Goal: Task Accomplishment & Management: Use online tool/utility

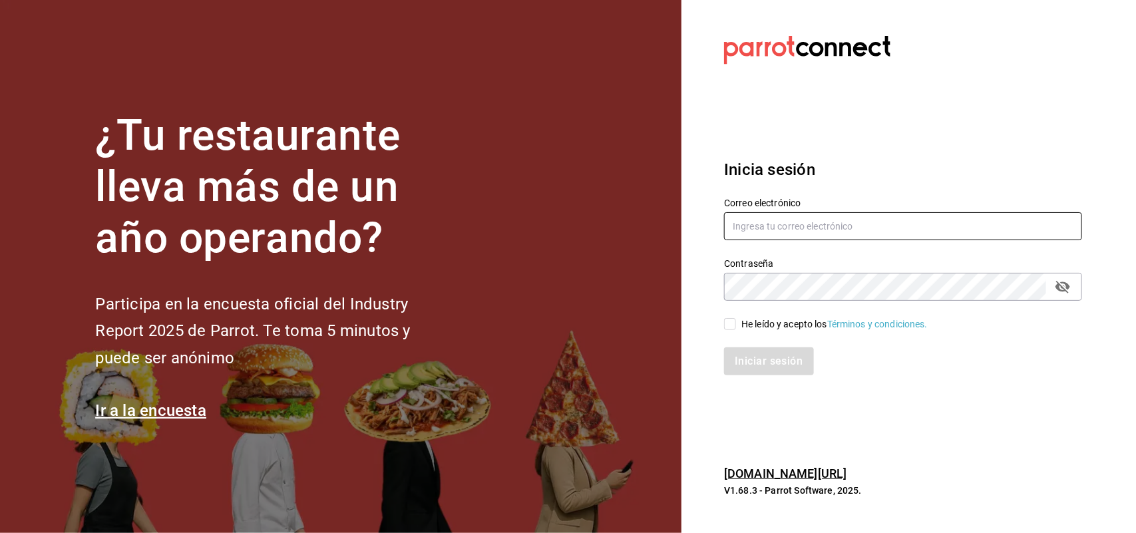
type input "multiuser@napolipizza.com"
click at [731, 330] on input "He leído y acepto los Términos y condiciones." at bounding box center [730, 324] width 12 height 12
checkbox input "true"
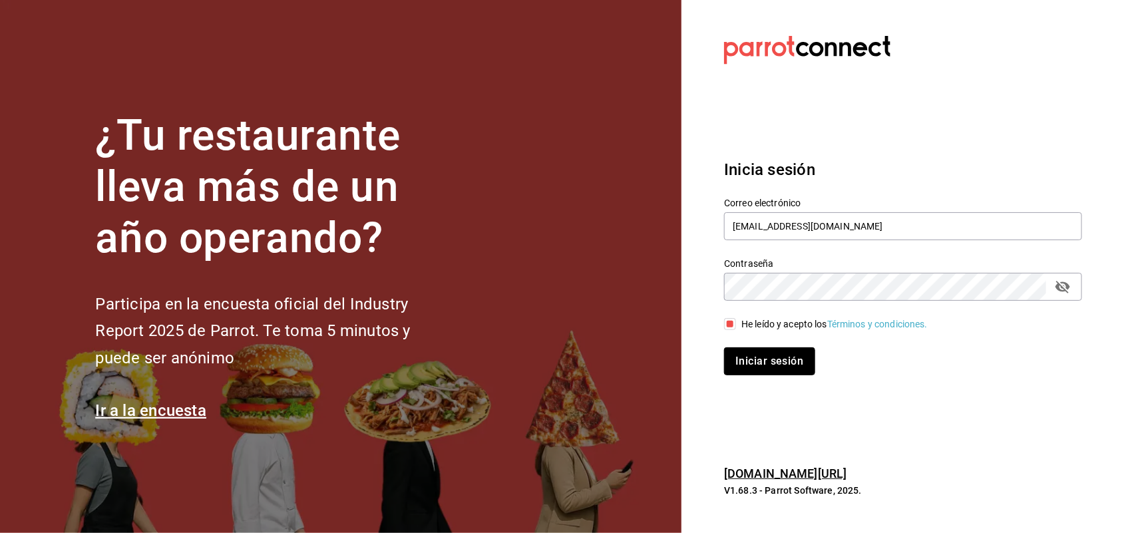
click at [776, 357] on button "Iniciar sesión" at bounding box center [769, 361] width 91 height 28
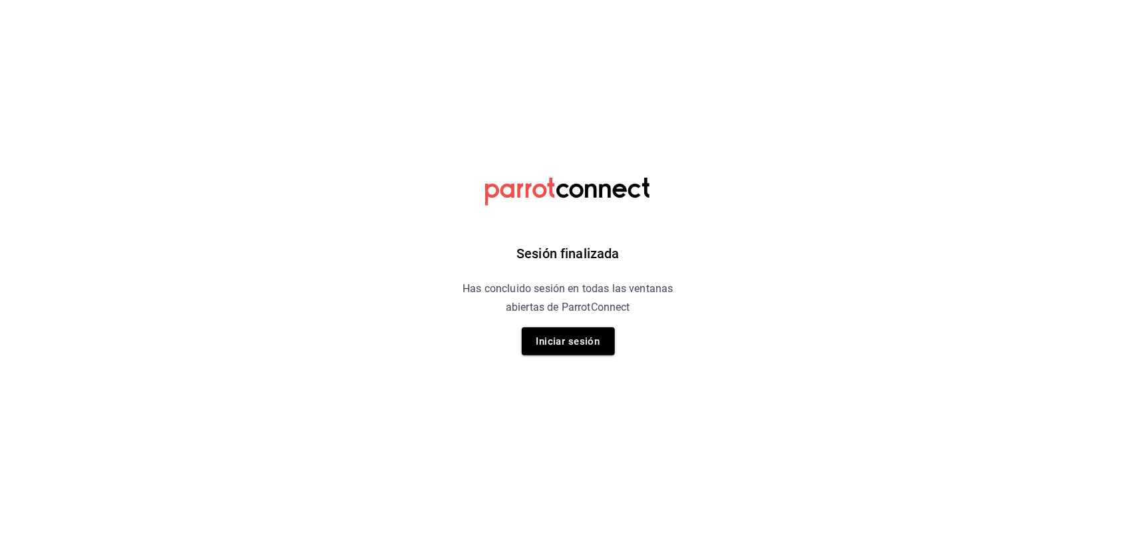
click at [620, 353] on div "Sesión finalizada Has concluido sesión en todas las ventanas abiertas de Parrot…" at bounding box center [568, 266] width 336 height 533
click at [603, 350] on button "Iniciar sesión" at bounding box center [568, 342] width 93 height 28
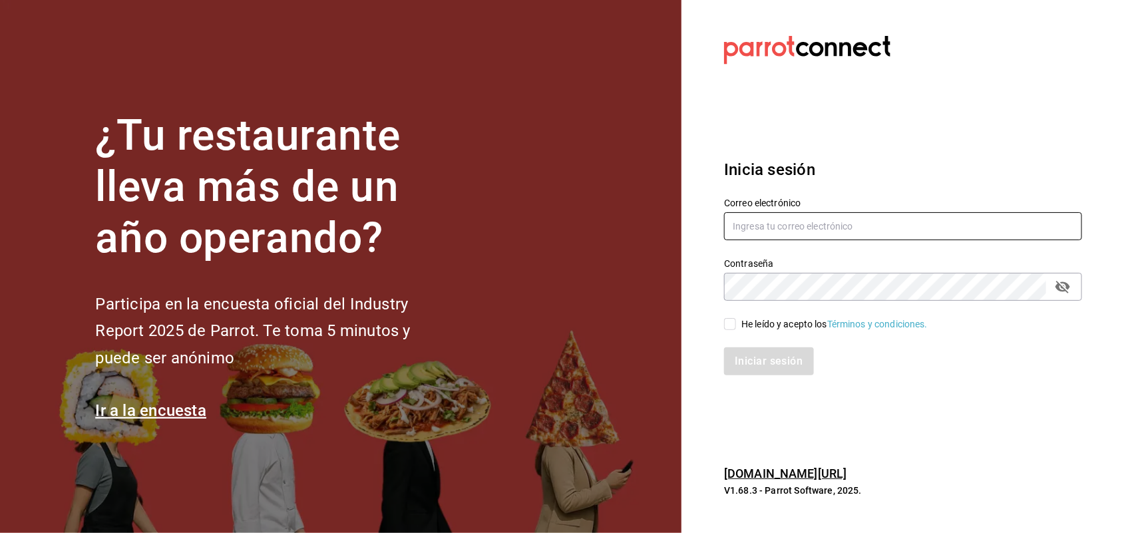
type input "multiuser@napolipizza.com"
click at [733, 323] on input "He leído y acepto los Términos y condiciones." at bounding box center [730, 324] width 12 height 12
checkbox input "true"
click at [786, 364] on button "Iniciar sesión" at bounding box center [769, 361] width 91 height 28
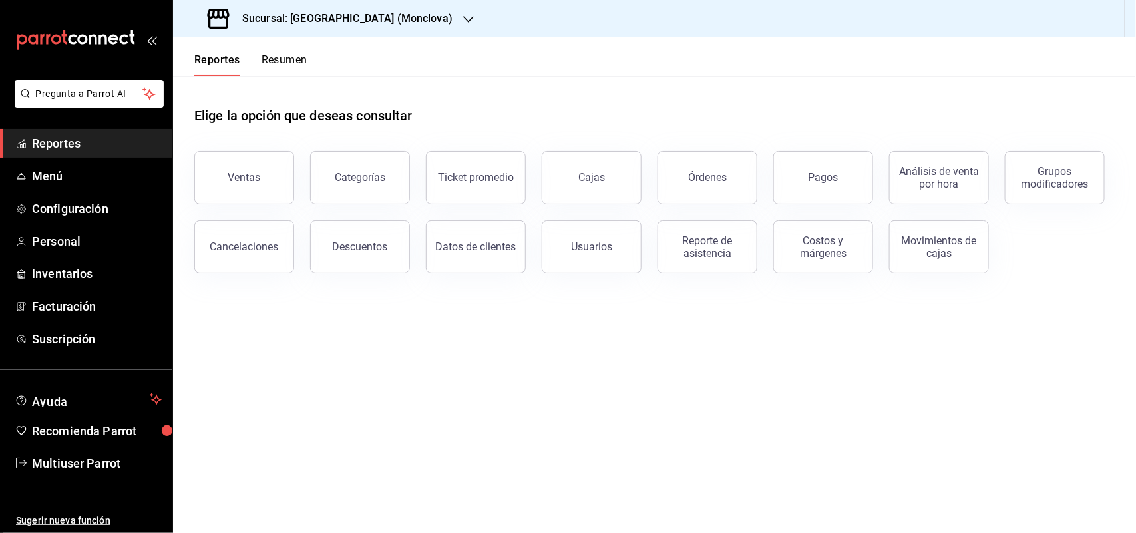
click at [375, 30] on div "Sucursal: [GEOGRAPHIC_DATA] (Monclova)" at bounding box center [332, 18] width 296 height 37
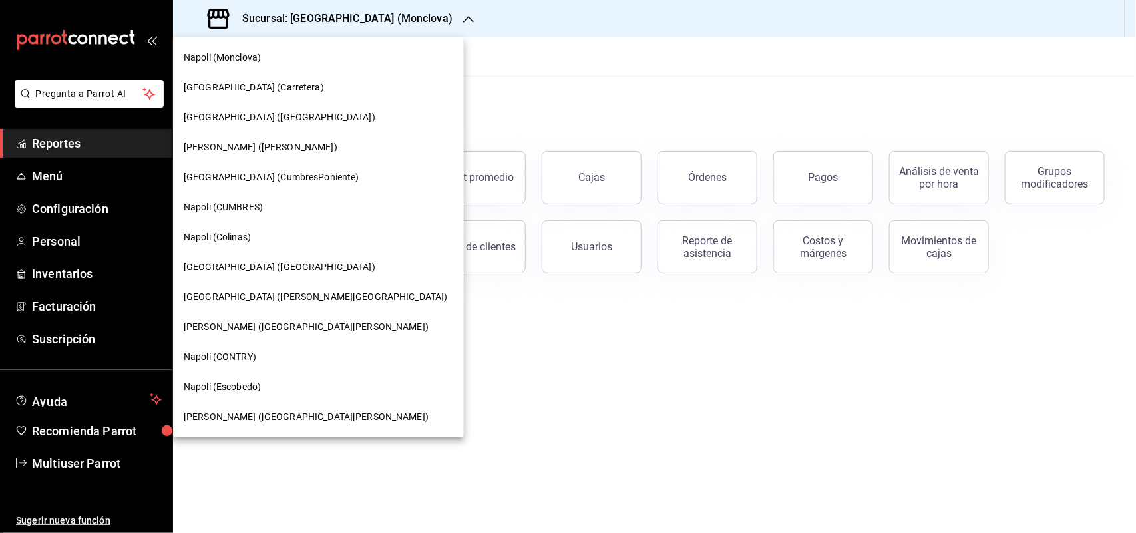
click at [272, 407] on div "[PERSON_NAME] ([GEOGRAPHIC_DATA][PERSON_NAME])" at bounding box center [318, 417] width 291 height 30
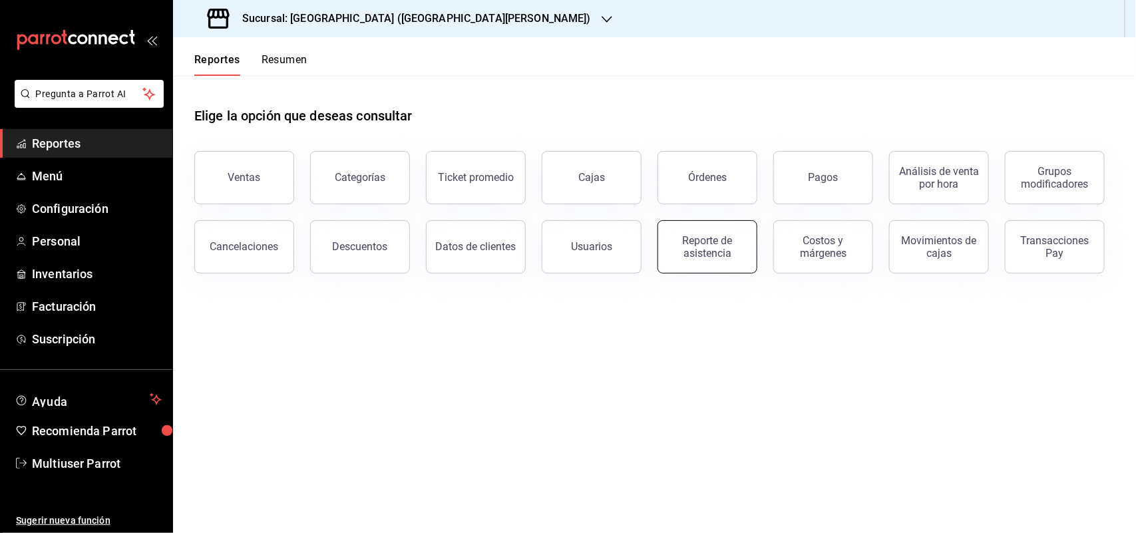
click at [682, 254] on div "Reporte de asistencia" at bounding box center [707, 246] width 83 height 25
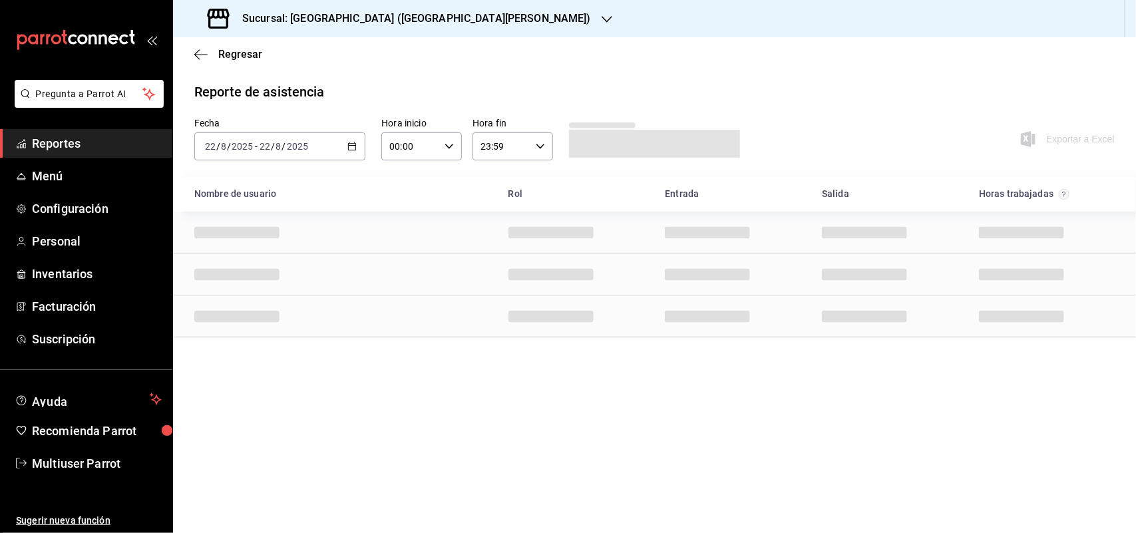
click at [354, 146] on icon "button" at bounding box center [351, 146] width 9 height 9
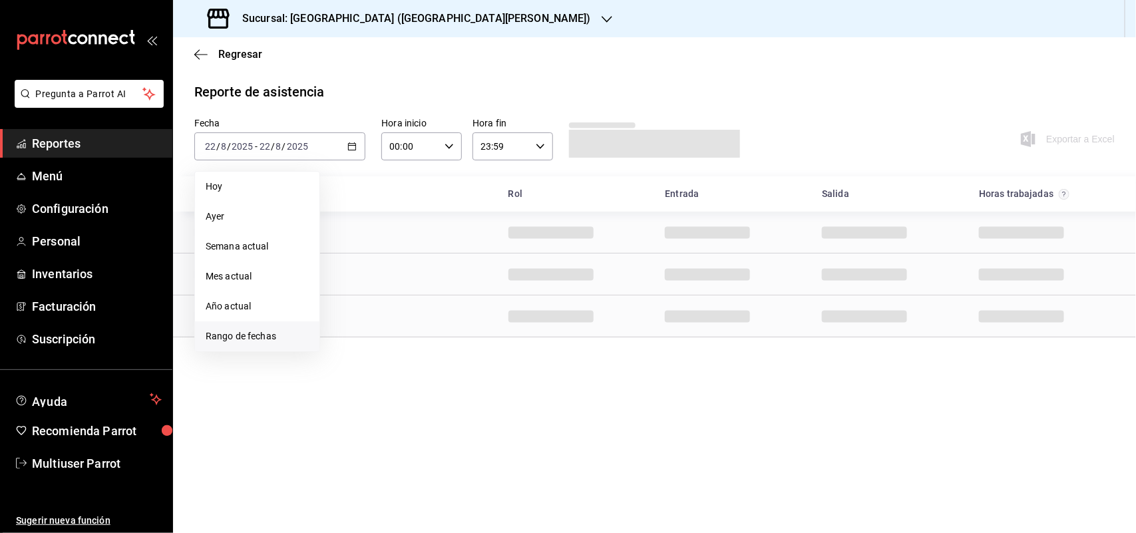
click at [284, 330] on span "Rango de fechas" at bounding box center [257, 337] width 103 height 14
click at [447, 291] on button "15" at bounding box center [442, 294] width 23 height 24
click at [418, 320] on abbr "21" at bounding box center [418, 322] width 9 height 9
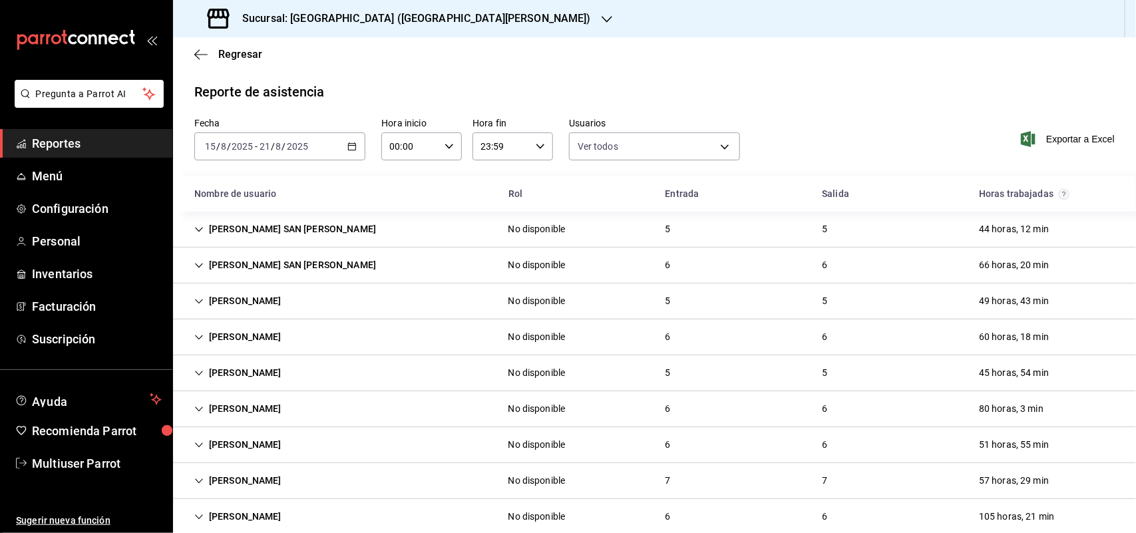
click at [387, 24] on h3 "Sucursal: [GEOGRAPHIC_DATA] ([GEOGRAPHIC_DATA][PERSON_NAME])" at bounding box center [411, 19] width 359 height 16
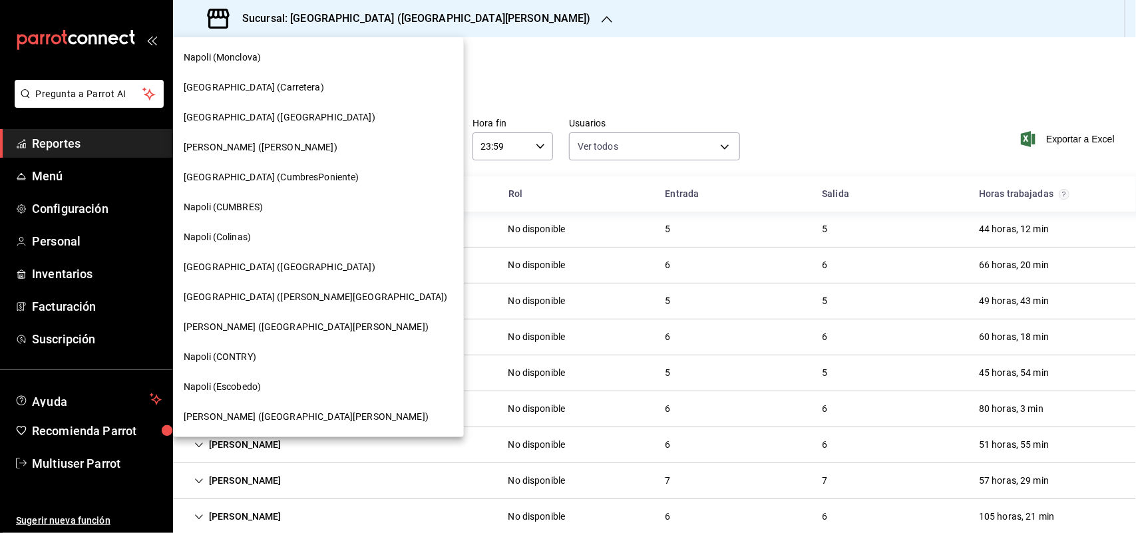
click at [282, 272] on div "[GEOGRAPHIC_DATA] ([GEOGRAPHIC_DATA])" at bounding box center [319, 267] width 270 height 14
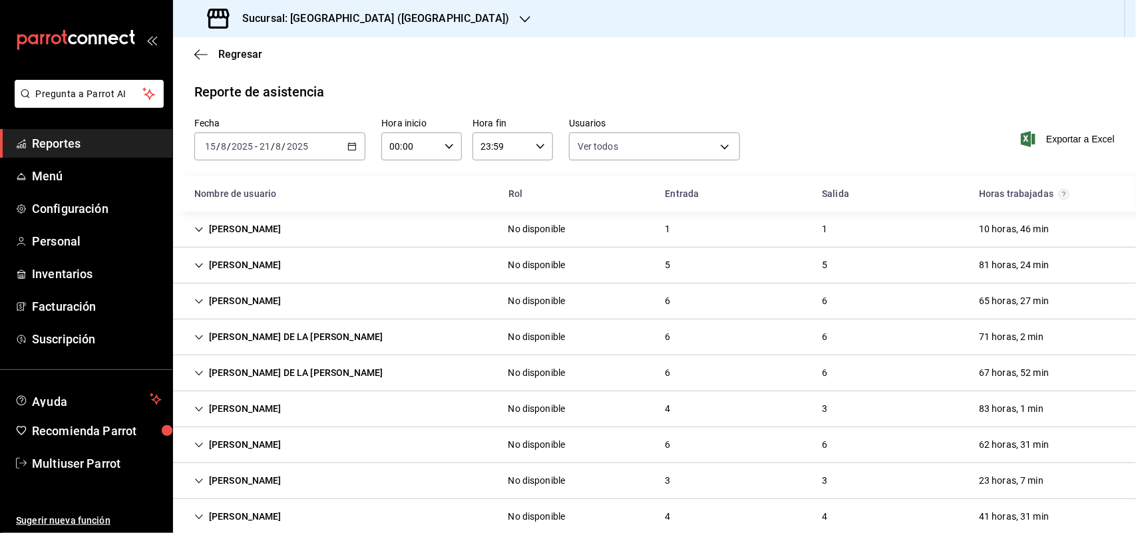
click at [286, 257] on div "[PERSON_NAME]" at bounding box center [238, 265] width 109 height 25
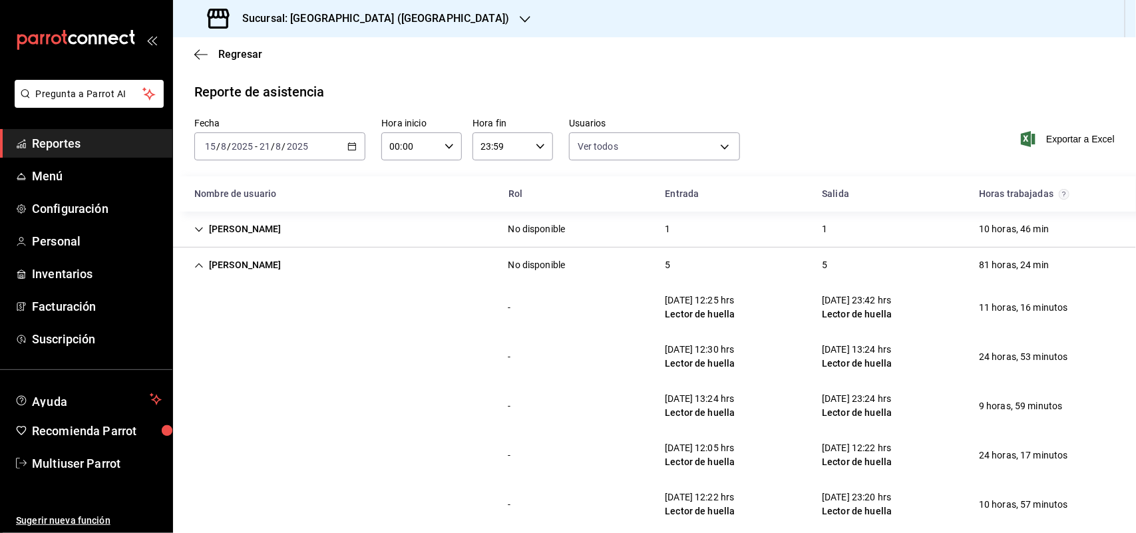
click at [338, 31] on div "Sucursal: [GEOGRAPHIC_DATA] ([GEOGRAPHIC_DATA])" at bounding box center [360, 18] width 352 height 37
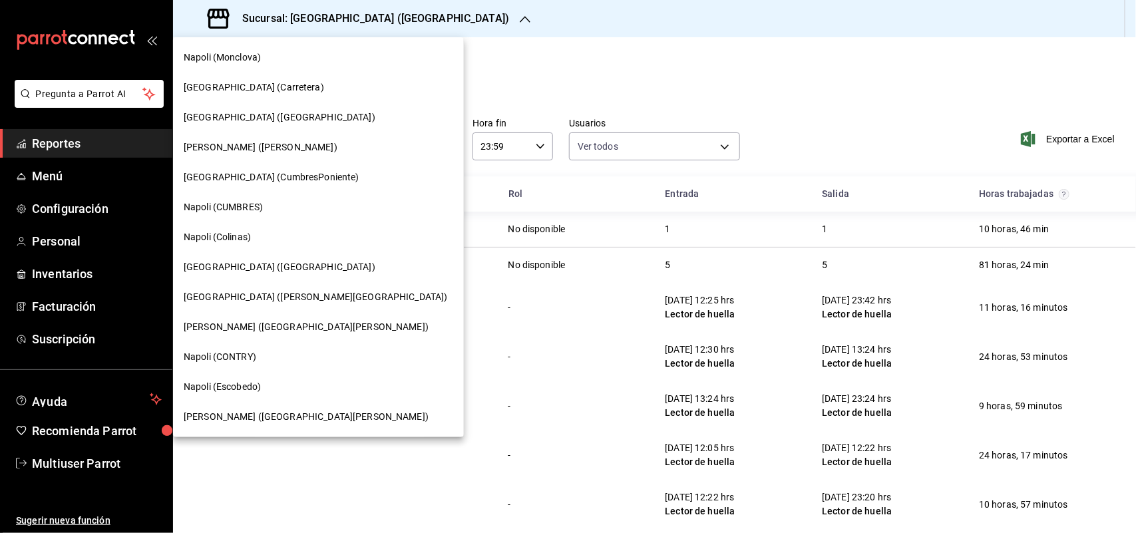
click at [234, 359] on span "Napoli (CONTRY)" at bounding box center [220, 357] width 73 height 14
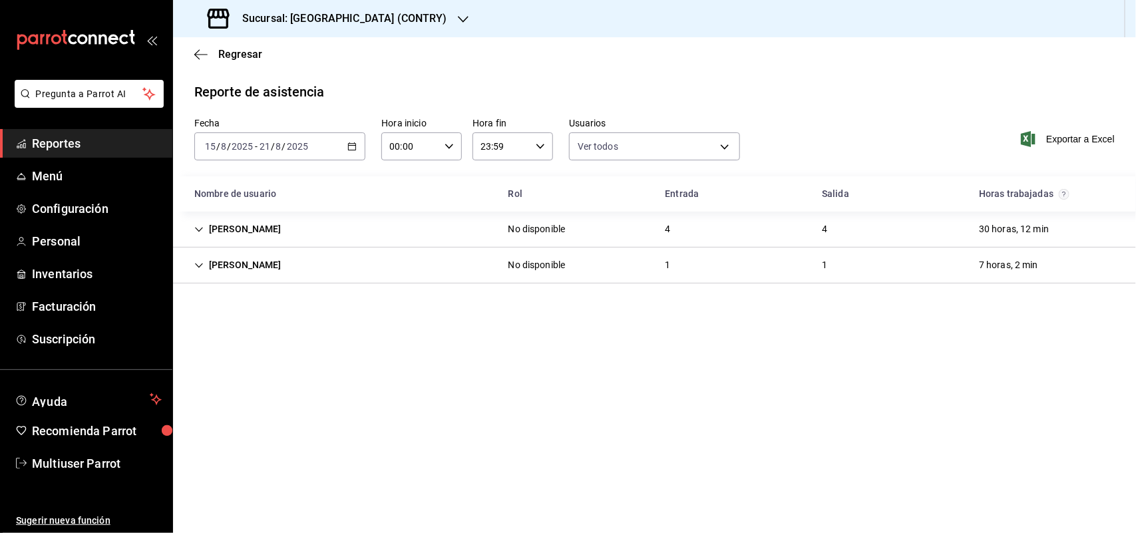
click at [376, 35] on div "Sucursal: [GEOGRAPHIC_DATA] (CONTRY)" at bounding box center [329, 18] width 290 height 37
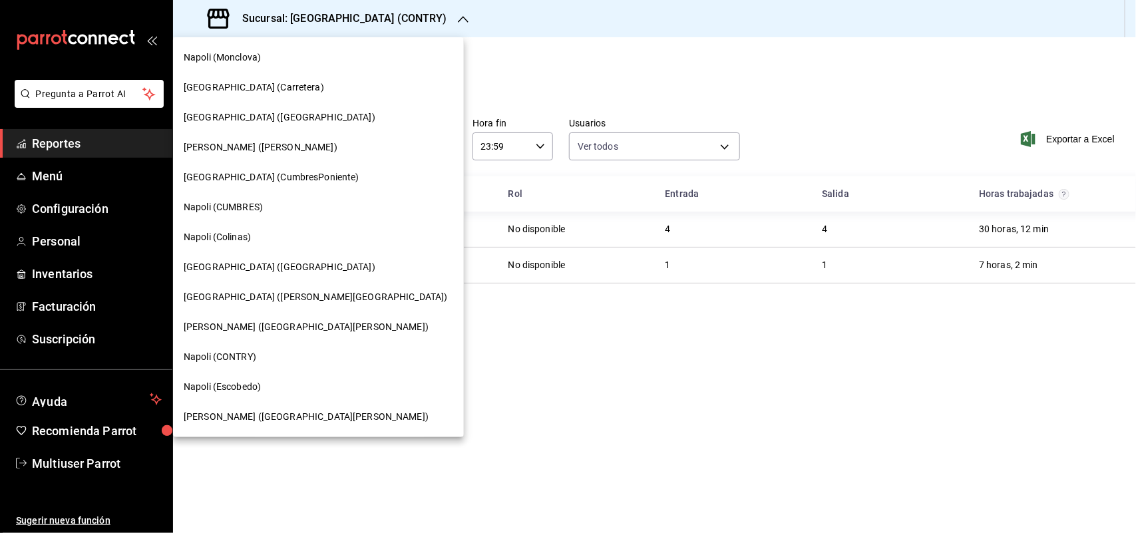
click at [265, 267] on span "[GEOGRAPHIC_DATA] ([GEOGRAPHIC_DATA])" at bounding box center [280, 267] width 192 height 14
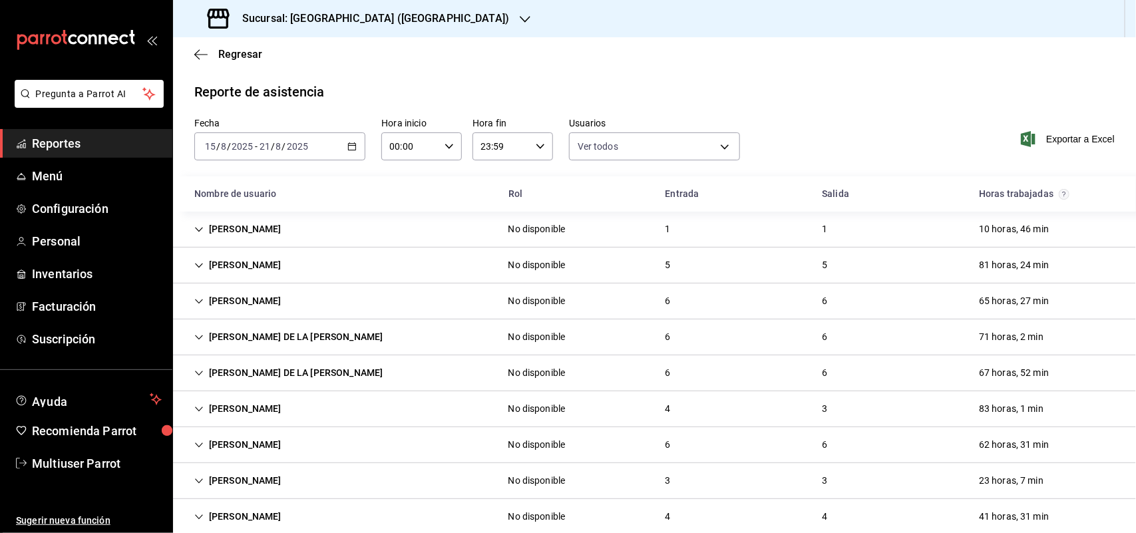
click at [287, 263] on div "[PERSON_NAME]" at bounding box center [238, 265] width 109 height 25
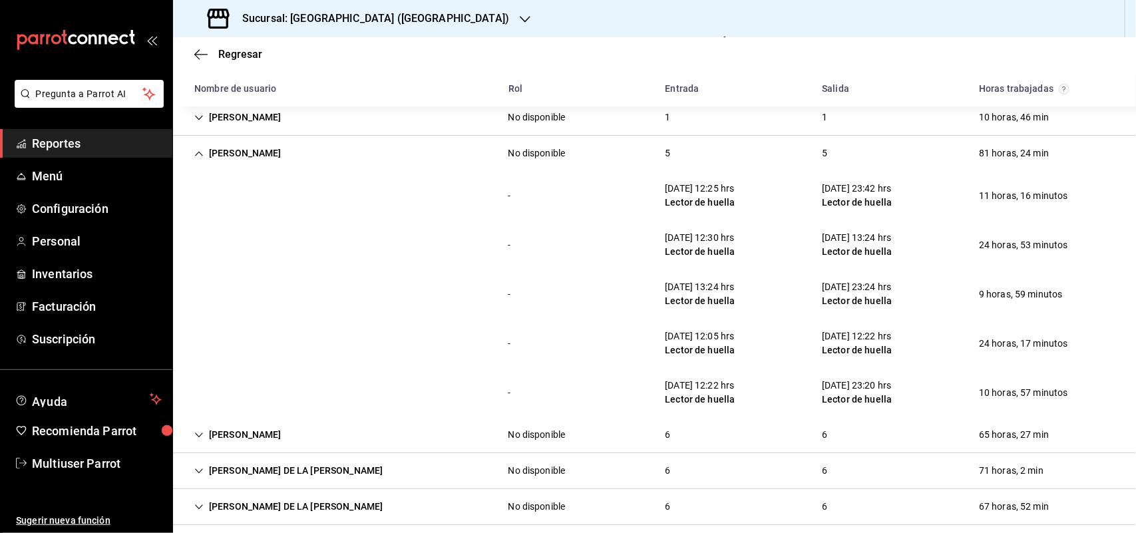
scroll to position [130, 0]
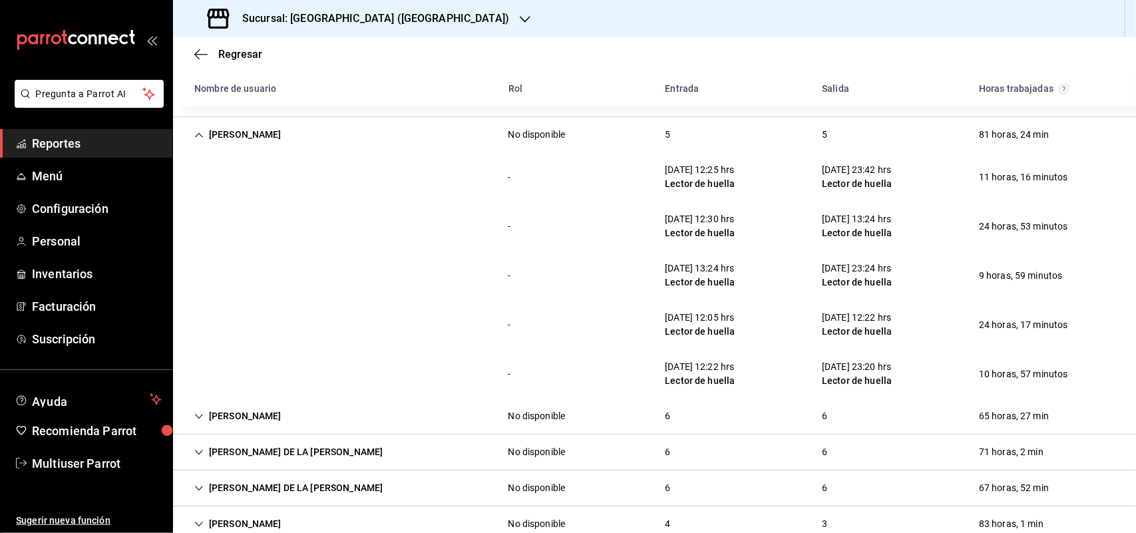
click at [322, 186] on div "- [DATE] 12:25 hrs Lector de huella [DATE] 23:42 hrs Lector de huella 11 horas,…" at bounding box center [654, 176] width 963 height 49
click at [283, 117] on div "[PERSON_NAME] No disponible 5 5 81 horas, 24 min" at bounding box center [654, 134] width 963 height 35
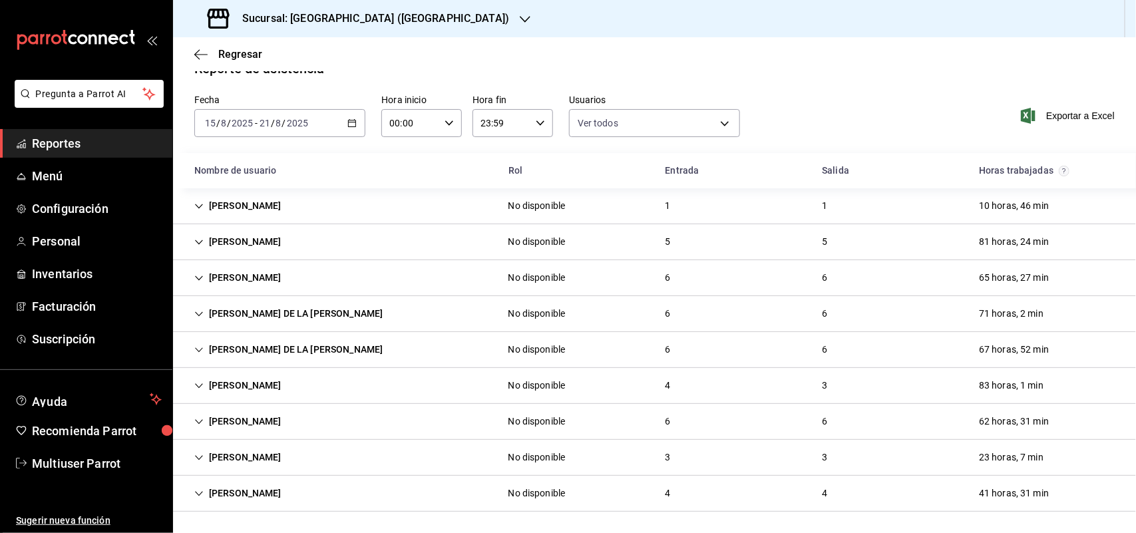
scroll to position [24, 0]
